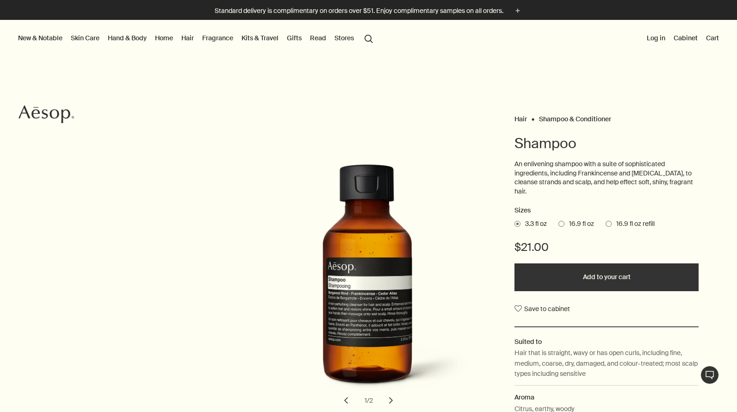
click at [559, 120] on Conditioner "Shampoo & Conditioner" at bounding box center [575, 119] width 72 height 8
